Goal: Information Seeking & Learning: Learn about a topic

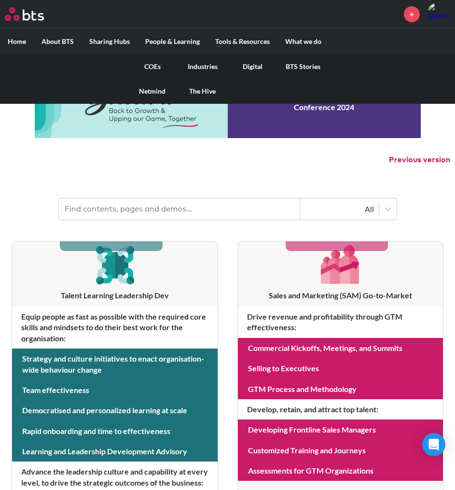
click at [152, 65] on link "COEs" at bounding box center [153, 66] width 50 height 25
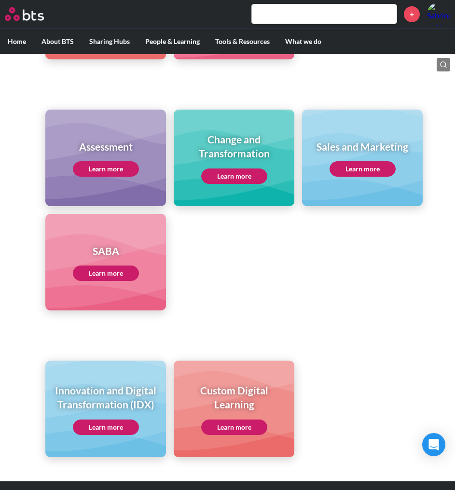
scroll to position [396, 0]
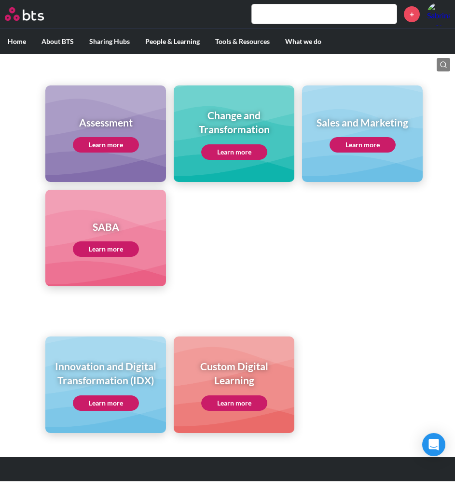
click at [99, 401] on link "Learn more" at bounding box center [106, 403] width 66 height 15
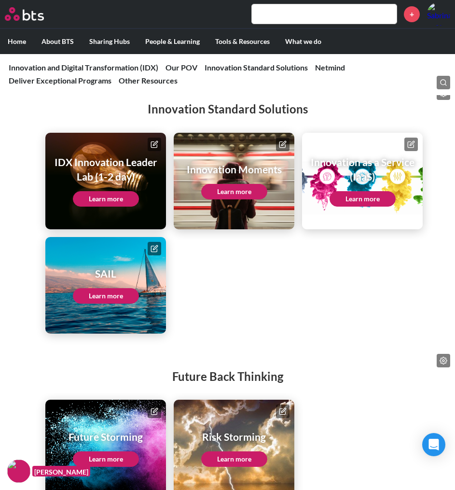
scroll to position [1179, 0]
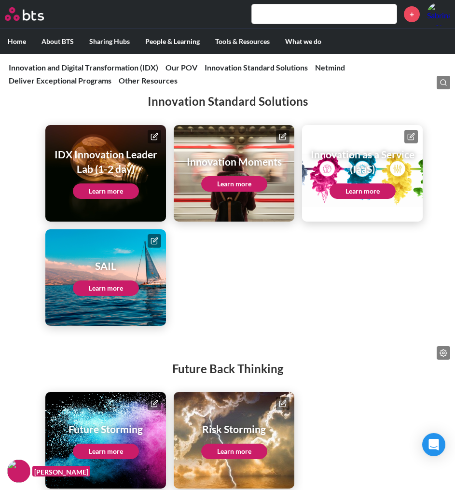
click at [97, 191] on div "IDX Innovation Leader Lab (1-2 day) Learn more" at bounding box center [105, 173] width 107 height 52
click at [108, 199] on link "Learn more" at bounding box center [106, 191] width 66 height 15
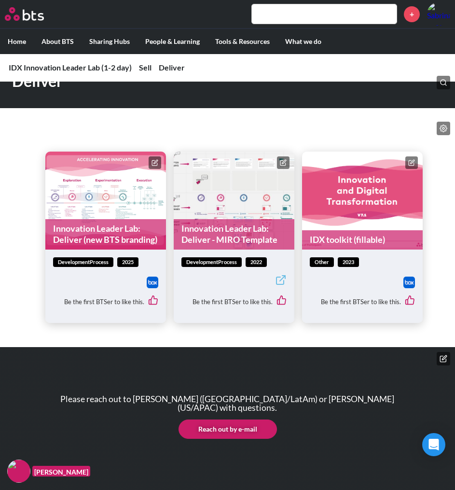
scroll to position [765, 0]
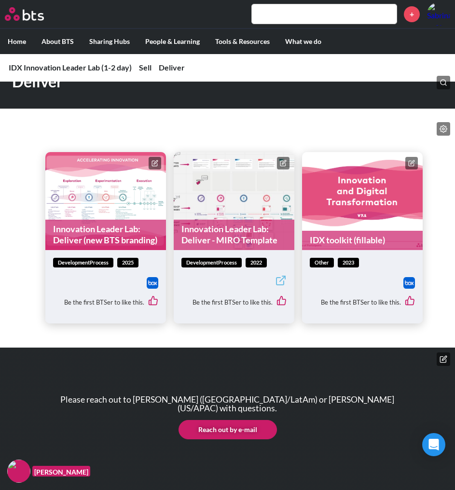
click at [111, 220] on link "Innovation Leader Lab: Deliver (new BTS branding)" at bounding box center [105, 235] width 121 height 30
